Goal: Navigation & Orientation: Find specific page/section

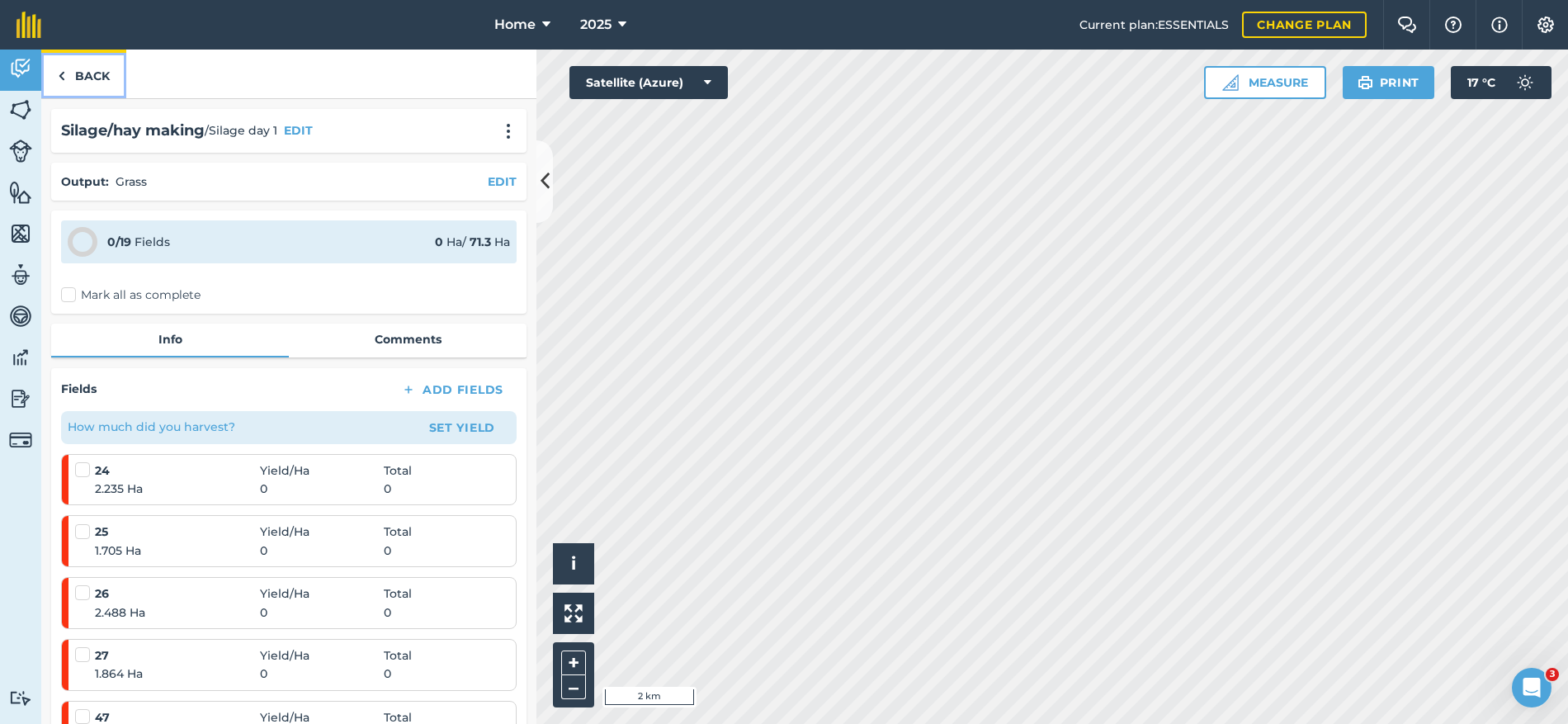
click at [102, 77] on link "Back" at bounding box center [84, 74] width 85 height 49
